Goal: Check status

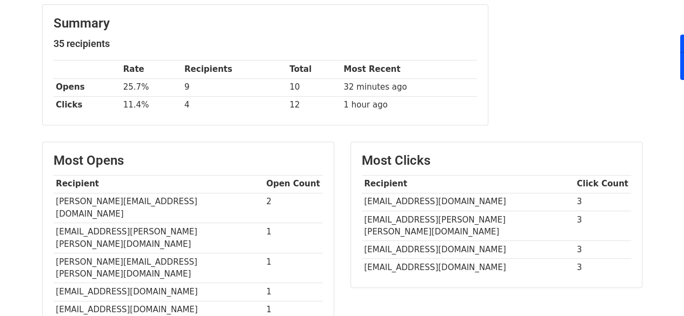
scroll to position [136, 0]
click at [396, 202] on td "[EMAIL_ADDRESS][DOMAIN_NAME]" at bounding box center [468, 201] width 212 height 18
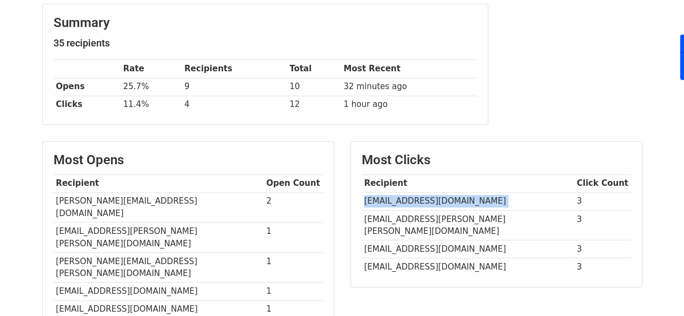
copy tr "[EMAIL_ADDRESS][DOMAIN_NAME]"
